Goal: Navigation & Orientation: Find specific page/section

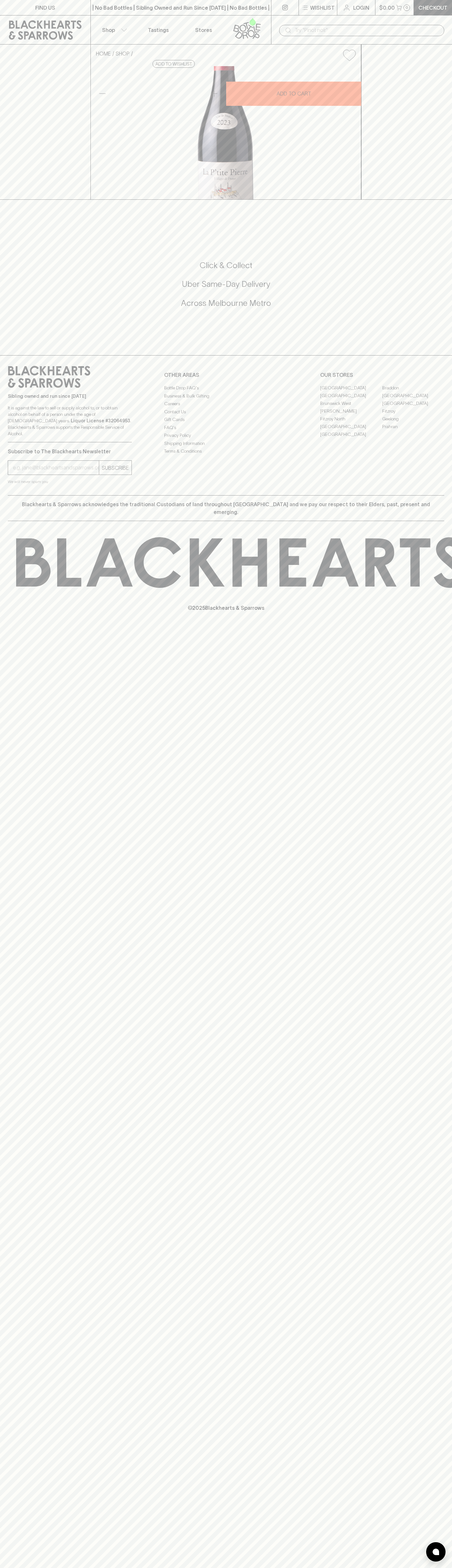
click at [351, 399] on link "[GEOGRAPHIC_DATA]" at bounding box center [351, 395] width 62 height 8
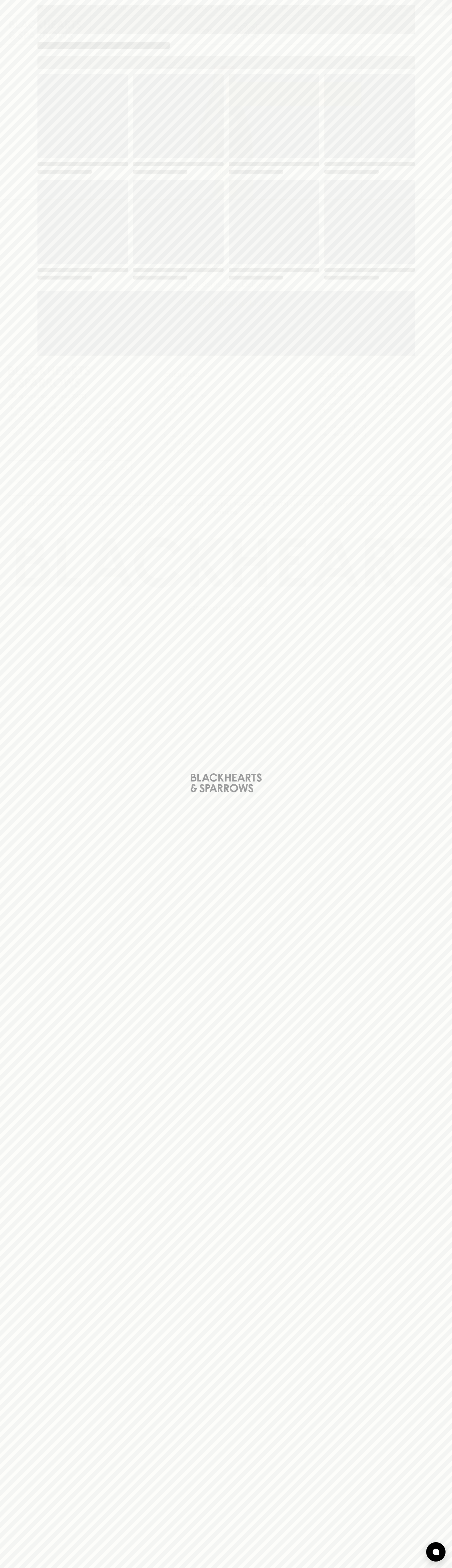
click at [307, 176] on div "Loading" at bounding box center [225, 177] width 377 height 206
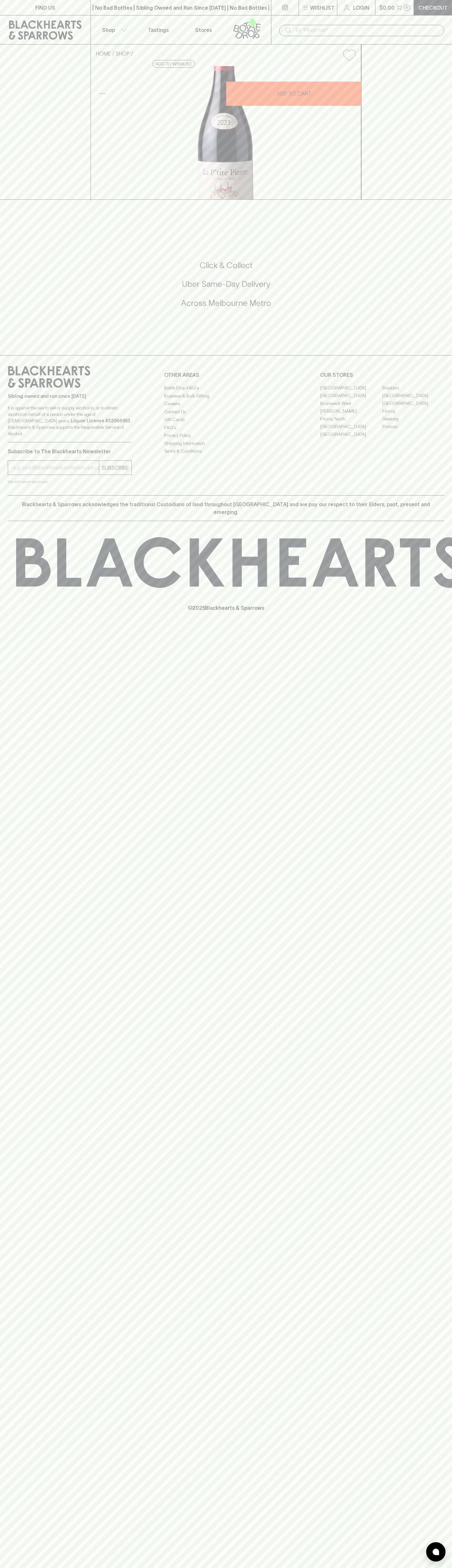
click at [271, 5] on link at bounding box center [284, 7] width 27 height 15
click at [431, 855] on div "FIND US | No Bad Bottles | Sibling Owned and Run Since [DATE] | No Bad Bottles …" at bounding box center [226, 784] width 452 height 1568
click at [252, 1567] on html "FIND US | No Bad Bottles | Sibling Owned and Run Since [DATE] | No Bad Bottles …" at bounding box center [226, 784] width 452 height 1568
click at [26, 200] on div "HOME SHOP La Ptite [PERSON_NAME] [PERSON_NAME] 2023 $20.00 Add to wishlist 10% …" at bounding box center [226, 122] width 452 height 155
